Goal: Information Seeking & Learning: Learn about a topic

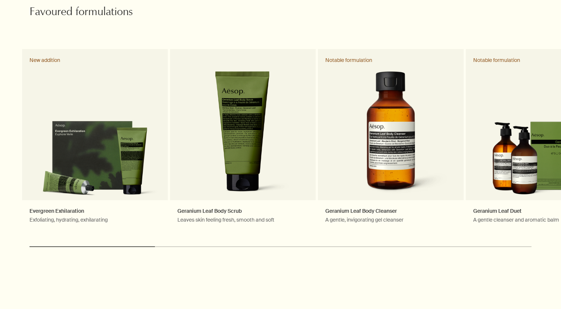
scroll to position [372, 0]
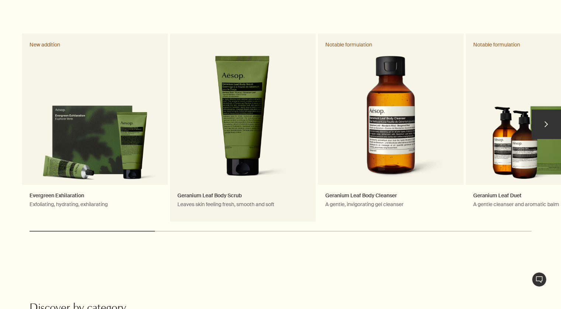
click at [246, 93] on link "Geranium Leaf Body Scrub Leaves skin feeling fresh, smooth and soft" at bounding box center [243, 128] width 146 height 188
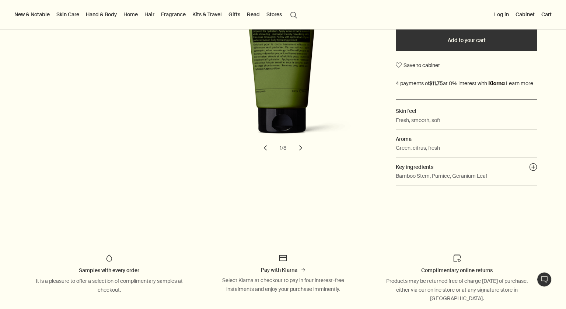
scroll to position [177, 0]
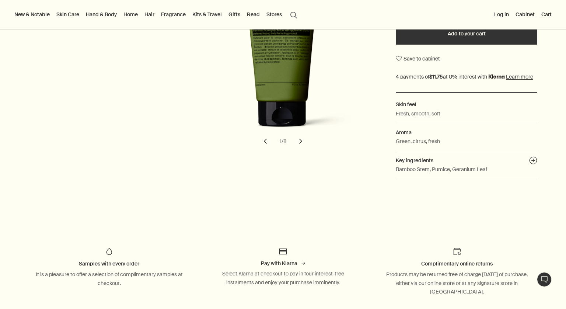
click at [442, 173] on p "Bamboo Stem, Pumice, Geranium Leaf" at bounding box center [441, 169] width 91 height 8
click at [530, 167] on button "plusAndCloseWithCircle" at bounding box center [534, 161] width 8 height 10
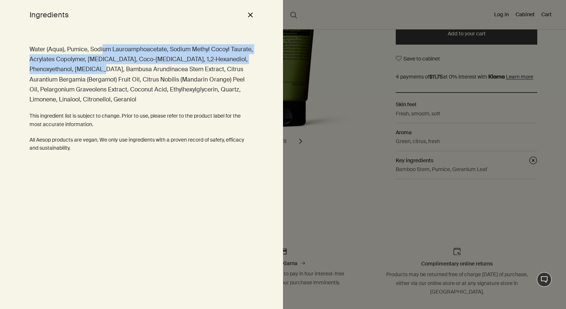
drag, startPoint x: 103, startPoint y: 51, endPoint x: 112, endPoint y: 65, distance: 17.3
click at [112, 65] on p "Water (Aqua), Pumice, Sodium Lauroamphoacetate, Sodium Methyl Cocoyl Taurate, A…" at bounding box center [141, 74] width 224 height 60
